Goal: Task Accomplishment & Management: Manage account settings

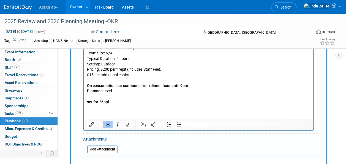
scroll to position [872, 0]
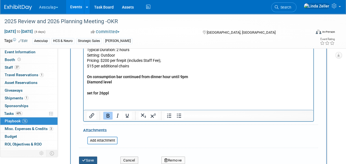
click at [89, 156] on button "Save" at bounding box center [88, 160] width 18 height 8
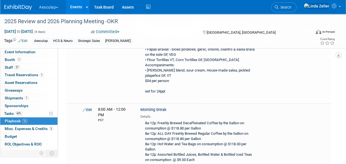
scroll to position [866, 0]
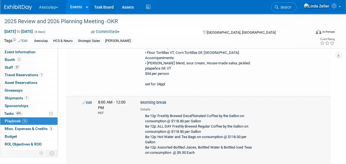
click at [90, 100] on link "Edit" at bounding box center [87, 102] width 9 height 4
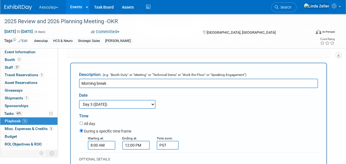
scroll to position [820, 0]
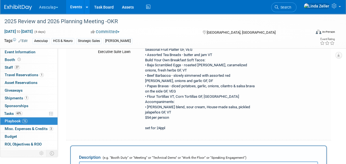
click at [95, 161] on input "Morning break" at bounding box center [198, 165] width 239 height 9
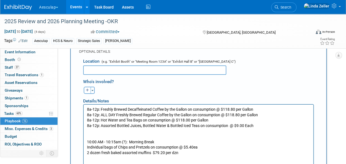
scroll to position [1013, 0]
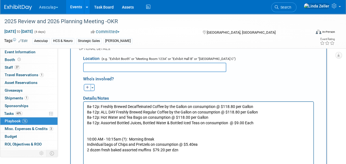
type input "Morning beverages and scheduled break"
click at [126, 138] on p "8a-12p: Freshly Brewed Decaffeinated Coffee by the Gallon on consumption @ $118…" at bounding box center [198, 128] width 223 height 48
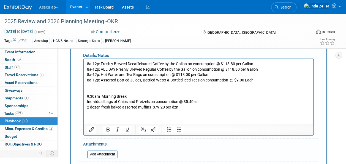
scroll to position [1068, 0]
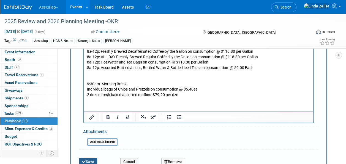
click at [88, 158] on button "Save" at bounding box center [88, 162] width 18 height 8
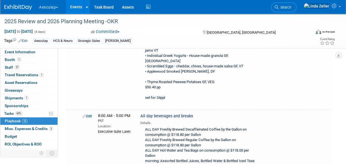
scroll to position [153, 0]
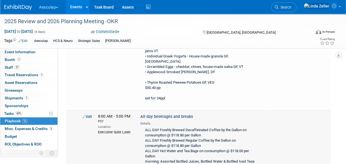
click at [88, 114] on link "Edit" at bounding box center [87, 116] width 9 height 4
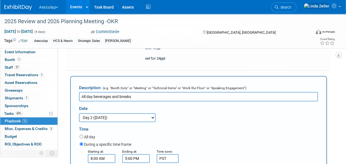
scroll to position [193, 0]
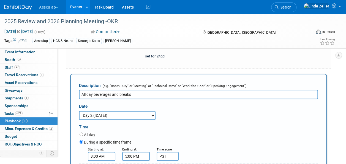
click at [120, 90] on input "All day beverages and breaks" at bounding box center [198, 94] width 239 height 9
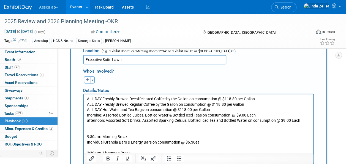
scroll to position [441, 0]
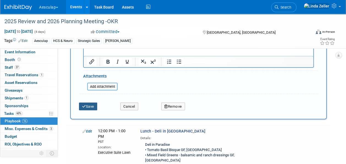
type input "All day beverages and 2 scheduled breaks"
click at [88, 102] on button "Save" at bounding box center [88, 106] width 18 height 8
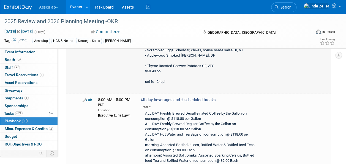
scroll to position [160, 0]
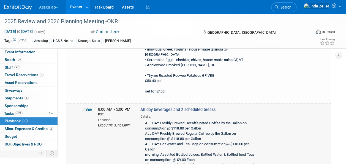
click at [89, 107] on link "Edit" at bounding box center [87, 109] width 9 height 4
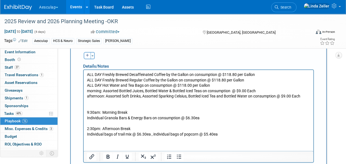
scroll to position [359, 0]
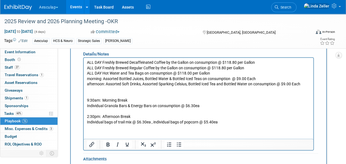
click at [132, 121] on p "ALL DAY Freshly Brewed Decaffeinated Coffee by the Gallon on consumption @ $118…" at bounding box center [198, 92] width 223 height 65
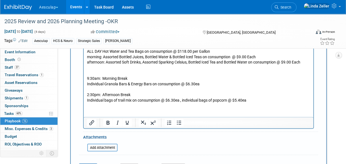
scroll to position [414, 0]
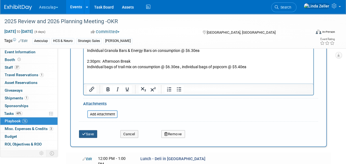
click at [89, 130] on button "Save" at bounding box center [88, 134] width 18 height 8
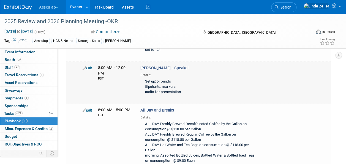
scroll to position [2006, 0]
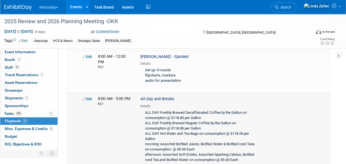
click at [90, 97] on link "Edit" at bounding box center [87, 99] width 9 height 4
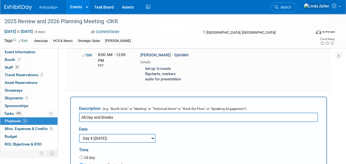
scroll to position [0, 0]
click at [93, 112] on input "All Day and Breaks" at bounding box center [198, 116] width 239 height 9
click at [119, 112] on input "All Day Beverage and Breaks" at bounding box center [198, 116] width 239 height 9
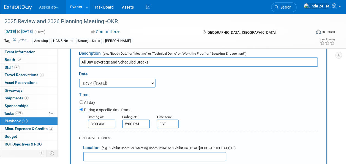
scroll to position [2088, 0]
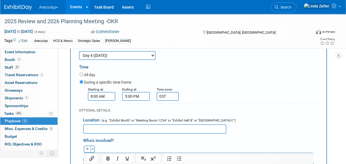
type input "All Day Beverage and Scheduled Breaks"
click at [100, 124] on input "text" at bounding box center [154, 128] width 143 height 9
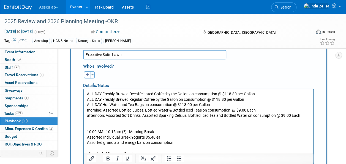
scroll to position [2170, 0]
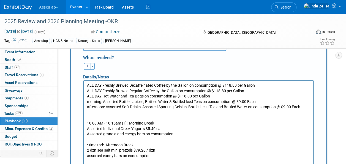
type input "Executive Suite Lawn"
drag, startPoint x: 127, startPoint y: 123, endPoint x: 88, endPoint y: 123, distance: 39.1
click at [88, 123] on p "ALL DAY Freshly Brewed Decaffeinated Coffee by the Gallon on consumption @ $118…" at bounding box center [198, 119] width 223 height 75
click at [144, 126] on p "ALL DAY Freshly Brewed Decaffeinated Coffee by the Gallon on consumption @ $118…" at bounding box center [198, 119] width 223 height 75
drag, startPoint x: 103, startPoint y: 143, endPoint x: 85, endPoint y: 144, distance: 17.7
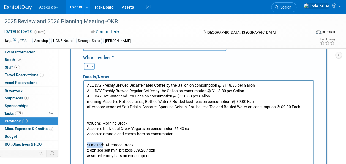
click at [85, 144] on html "ALL DAY Freshly Brewed Decaffeinated Coffee by the Gallon on consumption @ $118…" at bounding box center [199, 119] width 230 height 78
click at [89, 155] on p "ALL DAY Freshly Brewed Decaffeinated Coffee by the Gallon on consumption @ $118…" at bounding box center [198, 119] width 223 height 75
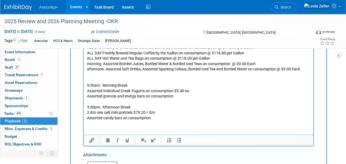
scroll to position [2225, 0]
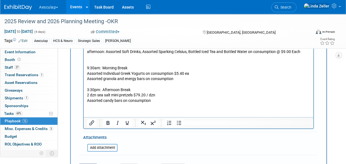
click at [85, 163] on icon "submit" at bounding box center [84, 167] width 4 height 4
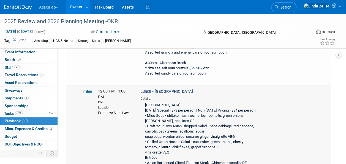
scroll to position [2122, 0]
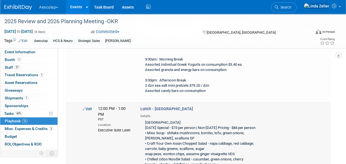
click at [91, 107] on link "Edit" at bounding box center [87, 109] width 9 height 4
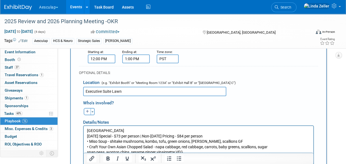
scroll to position [2324, 0]
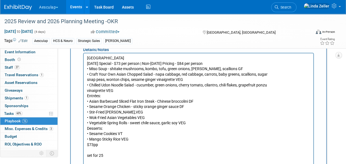
click at [104, 153] on p "Far East [DATE] Special - $73 per person | Non-[DATE] Pricing - $84 per person …" at bounding box center [198, 106] width 223 height 102
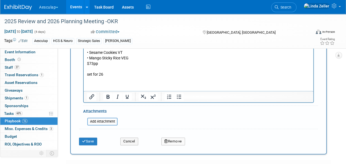
scroll to position [2406, 0]
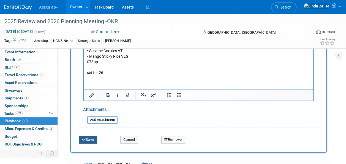
click at [94, 136] on button "Save" at bounding box center [88, 140] width 18 height 8
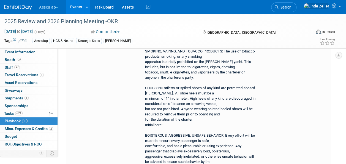
scroll to position [2124, 0]
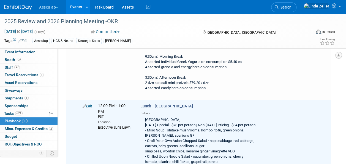
click at [338, 53] on icon "button" at bounding box center [339, 55] width 3 height 4
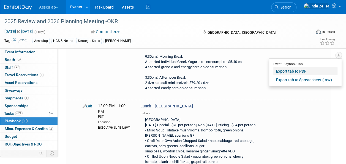
click at [292, 71] on link "Export tab to PDF" at bounding box center [306, 71] width 64 height 8
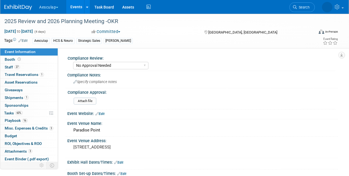
select select "No Approval Needed"
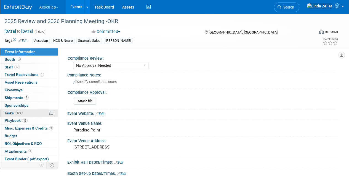
click at [14, 112] on span "Tasks 60%" at bounding box center [13, 113] width 18 height 4
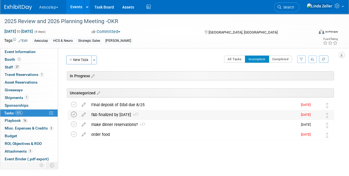
click at [74, 112] on icon at bounding box center [74, 115] width 6 height 6
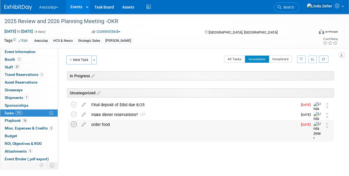
click at [73, 125] on icon at bounding box center [74, 125] width 6 height 6
click at [77, 60] on button "New Task" at bounding box center [78, 60] width 25 height 9
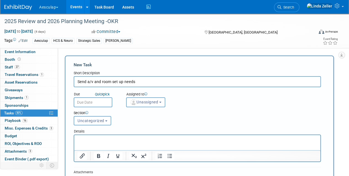
type input "Send a/v and room set up needs"
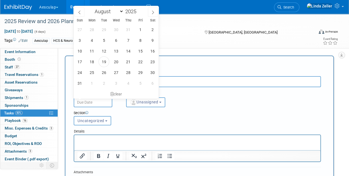
click at [92, 104] on input "text" at bounding box center [93, 103] width 39 height 10
click at [113, 62] on span "20" at bounding box center [115, 61] width 11 height 11
type input "Aug 20, 2025"
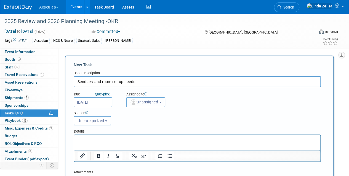
click at [145, 104] on span "Unassigned" at bounding box center [144, 102] width 28 height 4
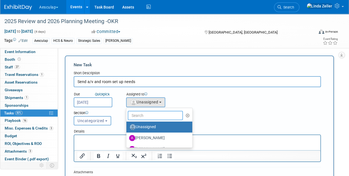
click at [152, 115] on input "text" at bounding box center [155, 115] width 55 height 9
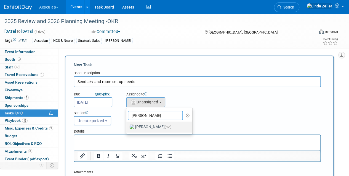
type input "linda"
click at [152, 126] on label "Linda Zeller (me)" at bounding box center [158, 127] width 58 height 9
click at [127, 126] on input "Linda Zeller (me)" at bounding box center [125, 127] width 4 height 4
select select "997af25e-71f2-407b-94d0-6444a5b8fc40"
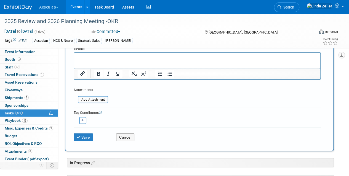
scroll to position [83, 0]
click at [83, 136] on button "Save" at bounding box center [83, 137] width 19 height 8
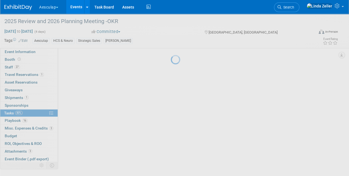
scroll to position [27, 0]
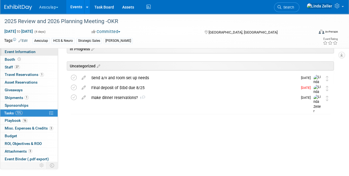
click at [8, 51] on span "Event Information" at bounding box center [20, 52] width 31 height 4
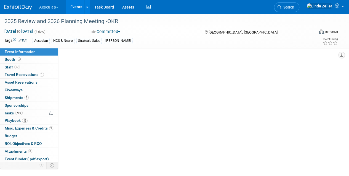
scroll to position [0, 0]
select select "No Approval Needed"
